Goal: Information Seeking & Learning: Learn about a topic

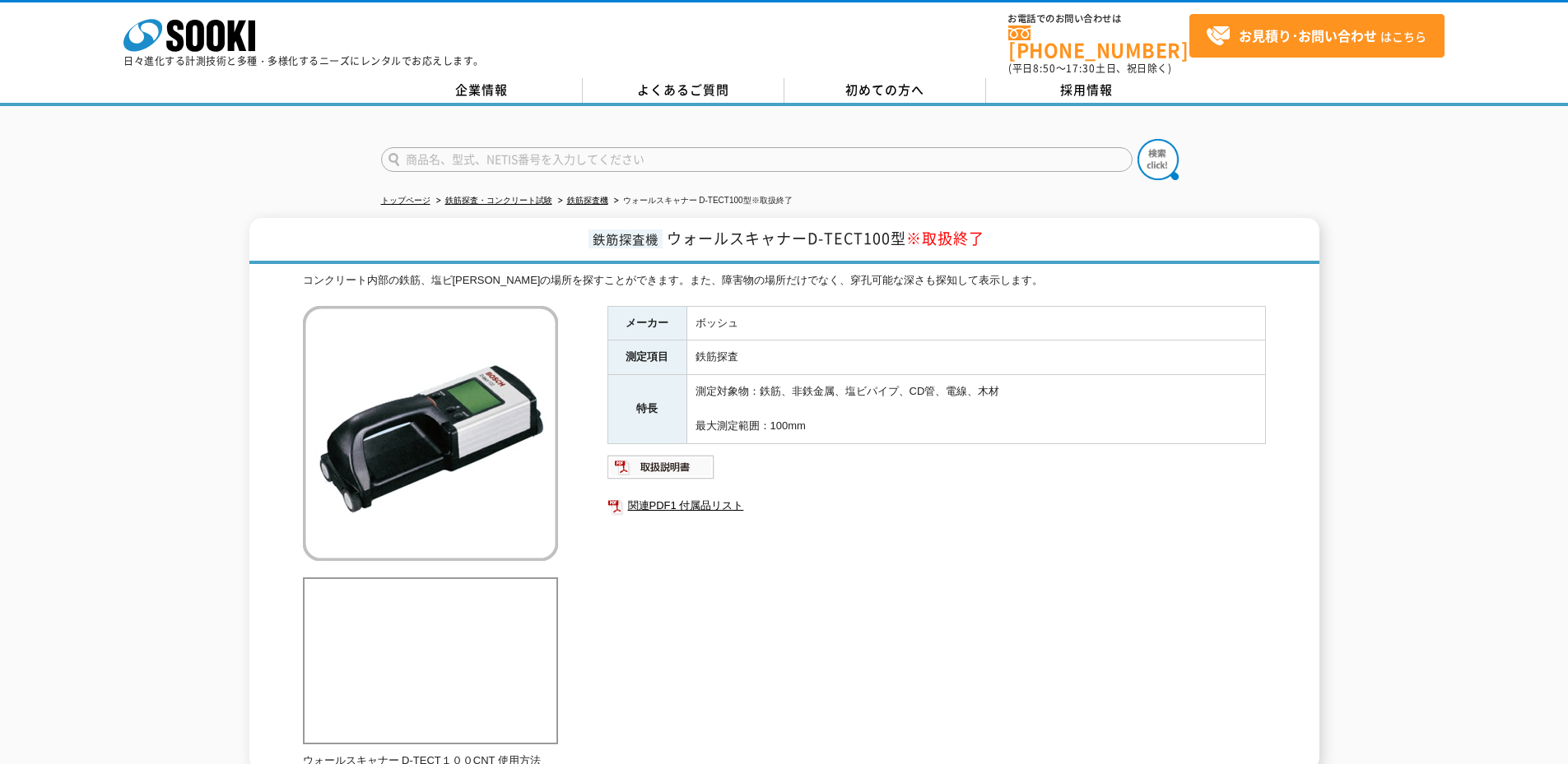
click at [425, 391] on img at bounding box center [430, 433] width 255 height 255
click at [452, 390] on img at bounding box center [430, 433] width 255 height 255
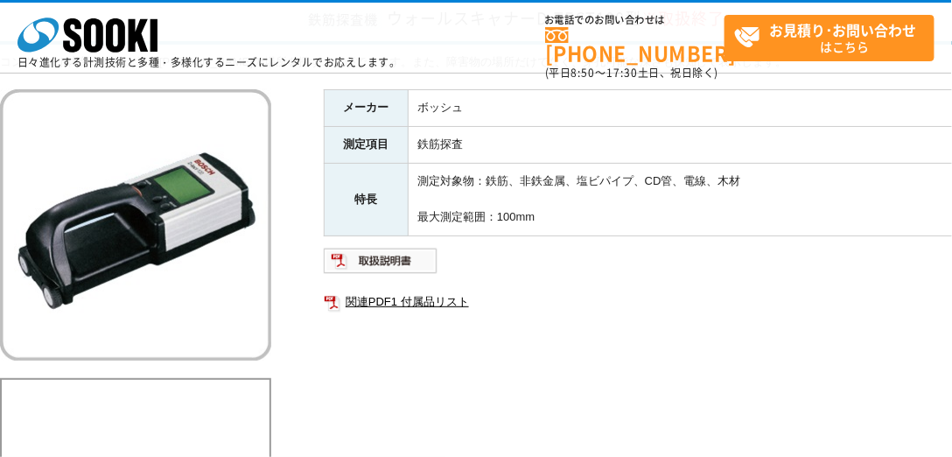
scroll to position [80, 0]
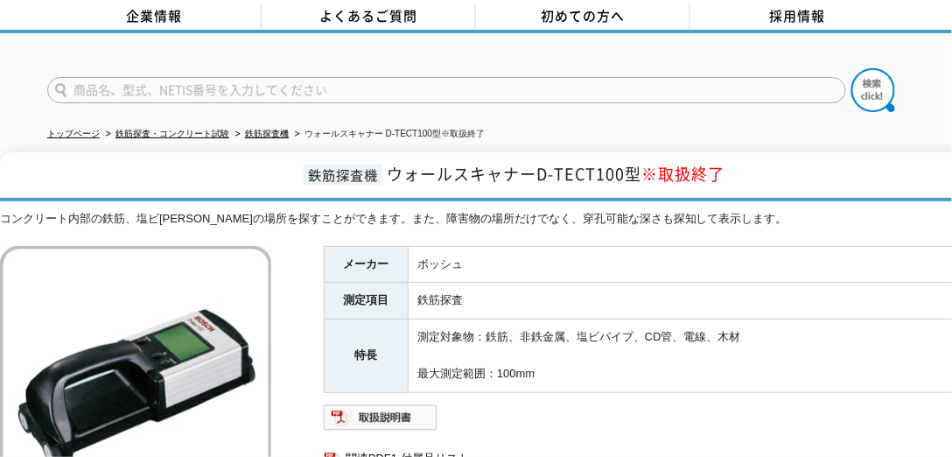
click at [204, 312] on img at bounding box center [135, 381] width 271 height 271
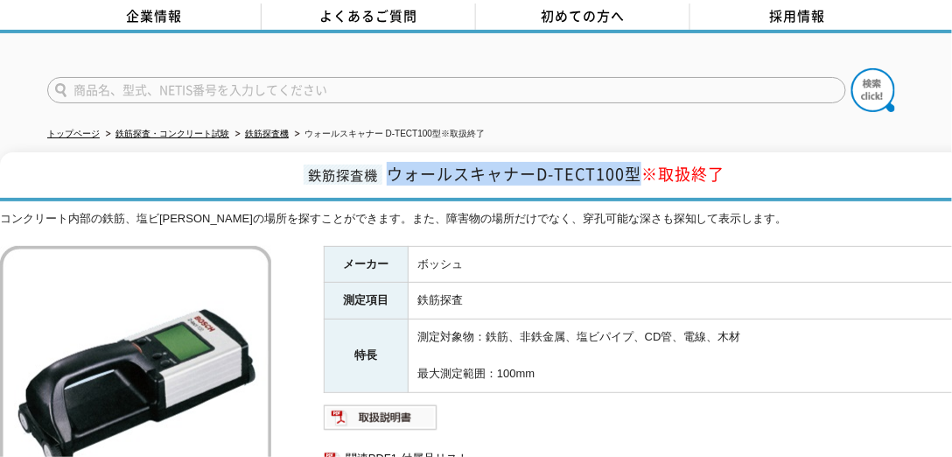
drag, startPoint x: 389, startPoint y: 161, endPoint x: 636, endPoint y: 166, distance: 246.9
click at [636, 166] on span "ウォールスキャナーD-TECT100型 ※取扱終了" at bounding box center [556, 174] width 338 height 24
copy span "ウォールスキャナーD-TECT100型"
